Goal: Task Accomplishment & Management: Manage account settings

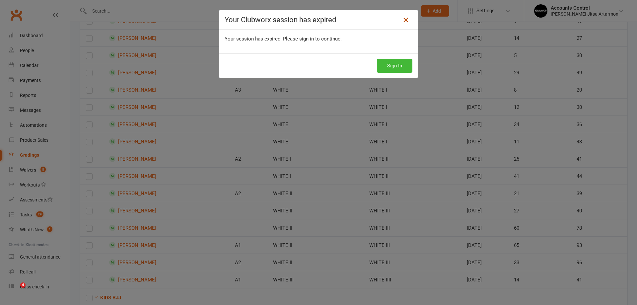
click at [407, 18] on icon at bounding box center [406, 20] width 8 height 8
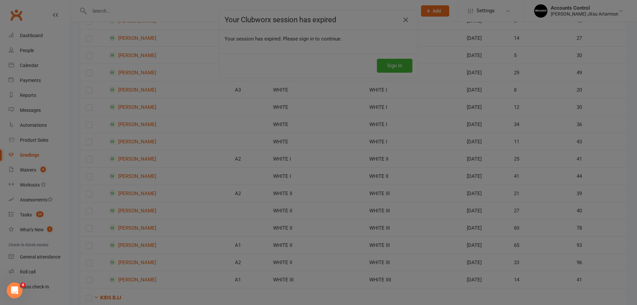
click at [406, 20] on div at bounding box center [318, 152] width 637 height 305
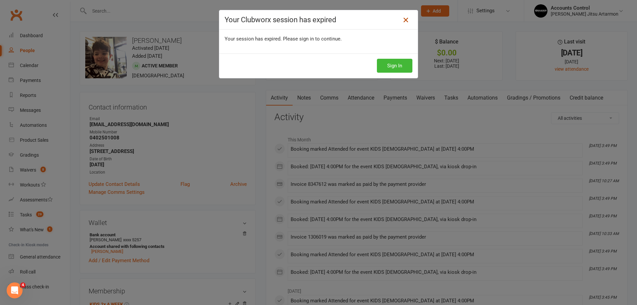
click at [402, 18] on icon at bounding box center [406, 20] width 8 height 8
click at [402, 20] on icon at bounding box center [406, 20] width 8 height 8
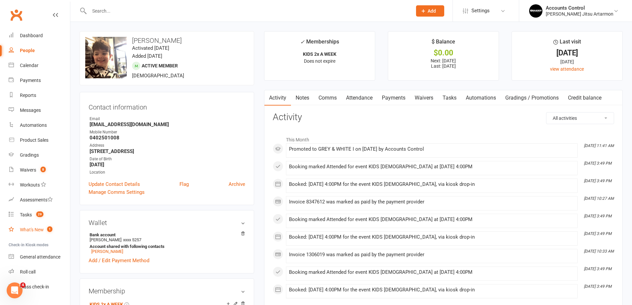
scroll to position [14, 0]
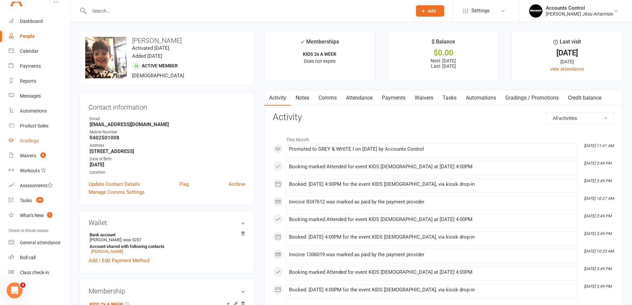
click at [32, 137] on link "Gradings" at bounding box center [39, 140] width 61 height 15
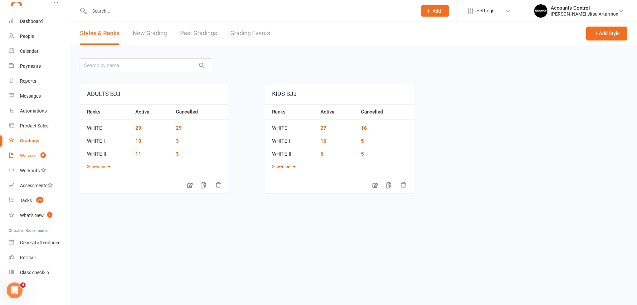
click at [28, 154] on div "Waivers" at bounding box center [28, 155] width 16 height 5
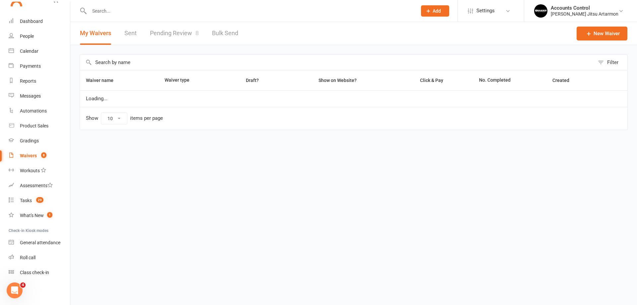
select select "50"
click at [155, 34] on link "Pending Review 8" at bounding box center [174, 33] width 49 height 23
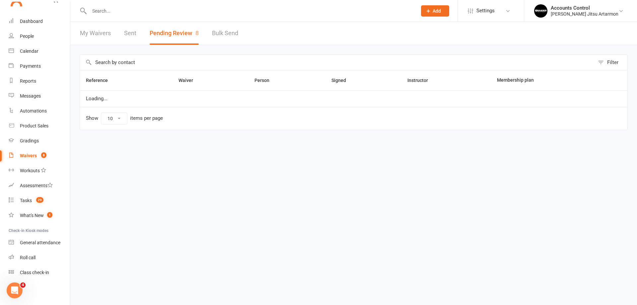
select select "50"
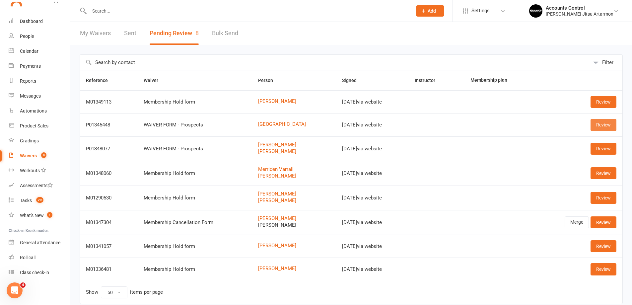
click at [599, 125] on link "Review" at bounding box center [604, 125] width 26 height 12
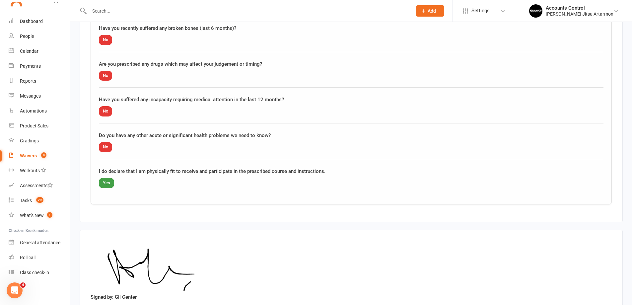
scroll to position [681, 0]
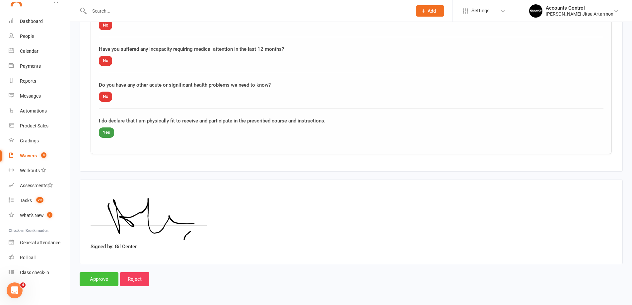
click at [102, 280] on input "Approve" at bounding box center [99, 279] width 39 height 14
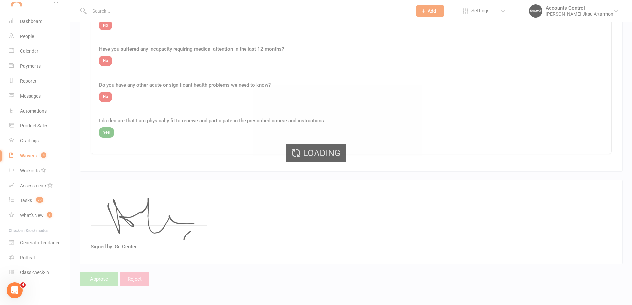
select select "50"
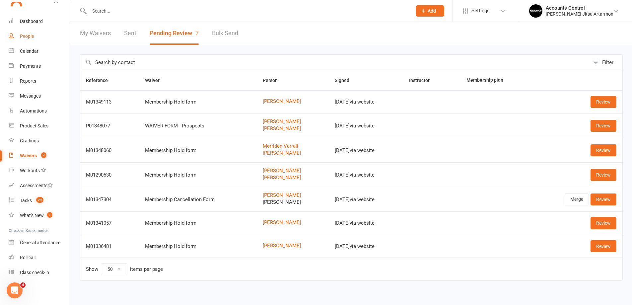
click at [28, 39] on div "People" at bounding box center [27, 36] width 14 height 5
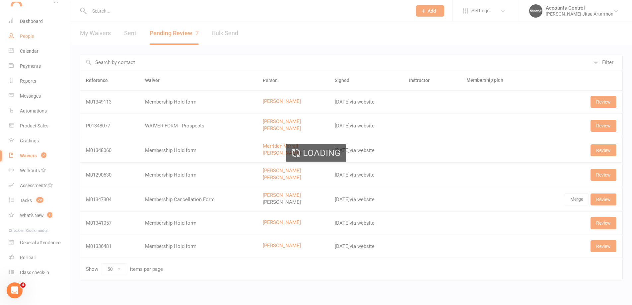
select select "100"
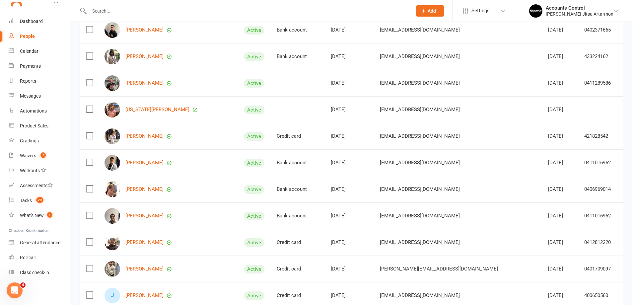
scroll to position [1461, 0]
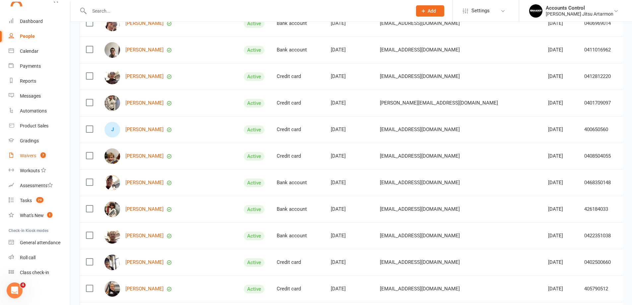
click at [41, 158] on count-badge "7" at bounding box center [41, 155] width 9 height 5
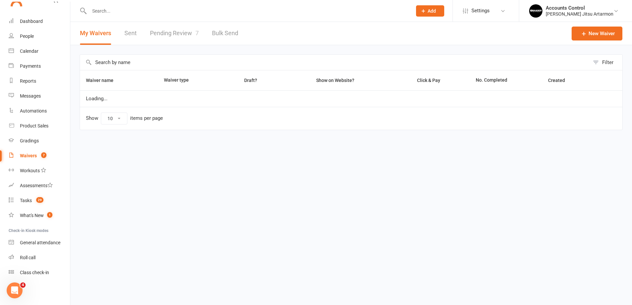
select select "50"
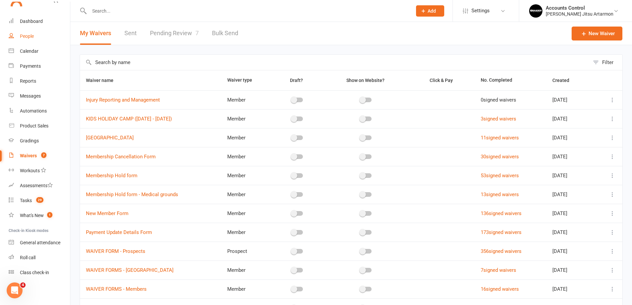
click at [26, 33] on link "People" at bounding box center [39, 36] width 61 height 15
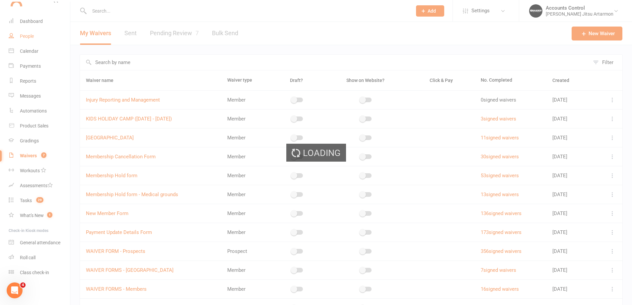
select select "100"
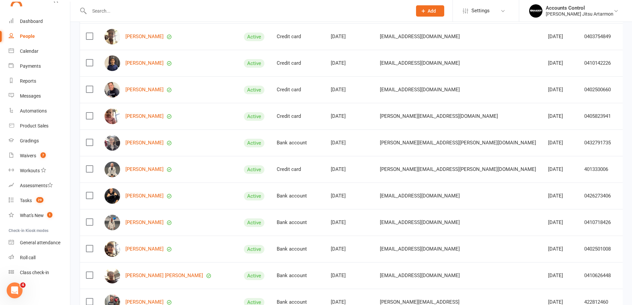
scroll to position [2526, 0]
